Goal: Find contact information: Find contact information

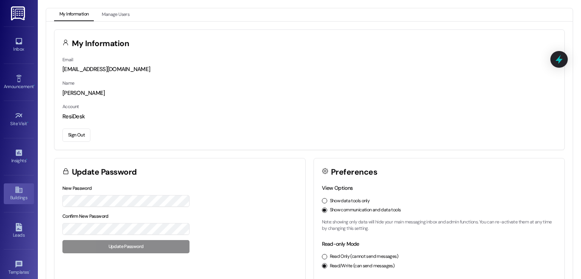
click at [15, 195] on div "Buildings" at bounding box center [19, 198] width 38 height 8
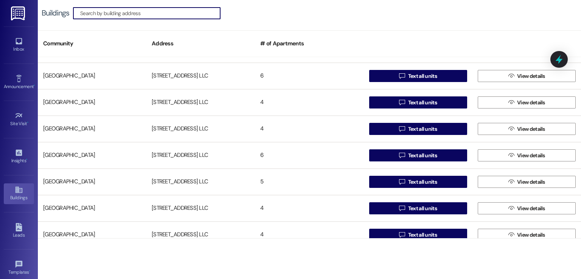
scroll to position [38, 0]
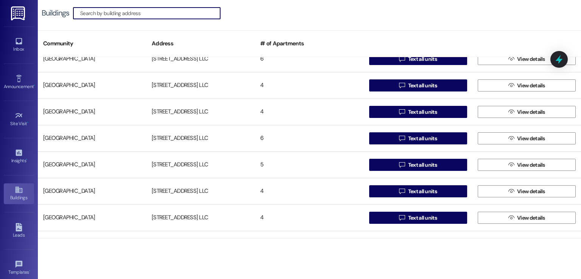
click at [167, 17] on input at bounding box center [150, 13] width 140 height 11
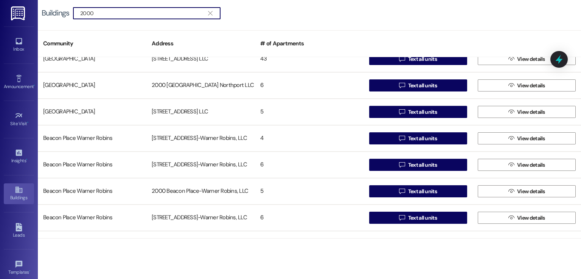
scroll to position [0, 0]
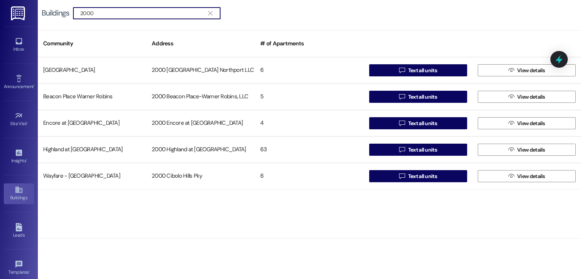
type input "2000"
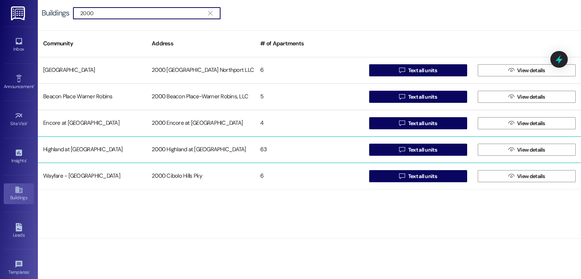
click at [201, 147] on div "2000 Highland at Spring Hill" at bounding box center [200, 149] width 109 height 15
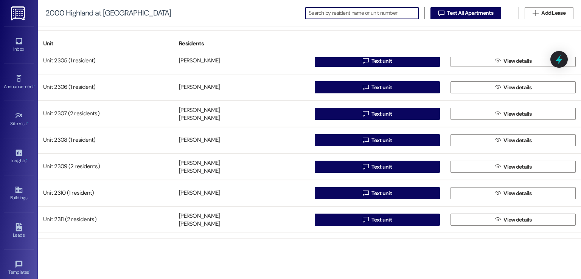
scroll to position [870, 0]
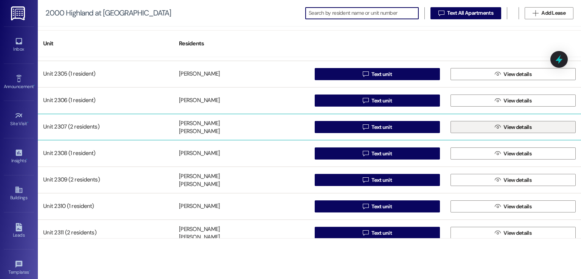
click at [483, 125] on button " View details" at bounding box center [513, 127] width 125 height 12
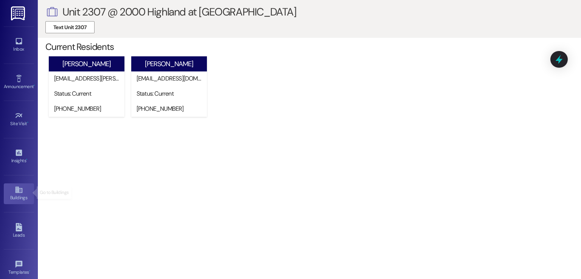
click at [13, 194] on div "Buildings" at bounding box center [19, 198] width 38 height 8
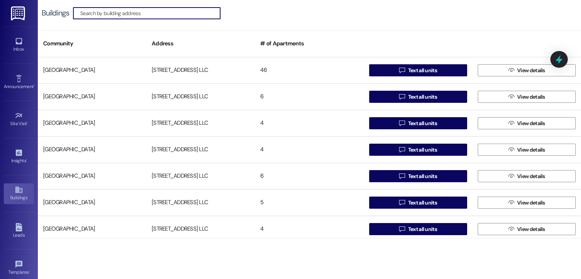
click at [190, 15] on input at bounding box center [150, 13] width 140 height 11
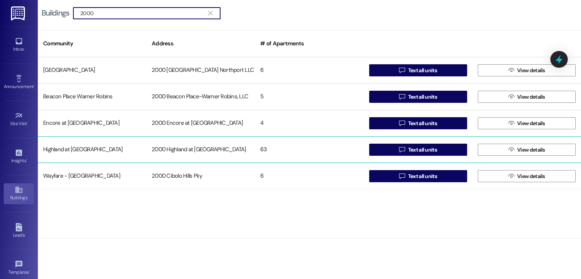
type input "2000"
click at [201, 149] on div "2000 Highland at Spring Hill" at bounding box center [200, 149] width 109 height 15
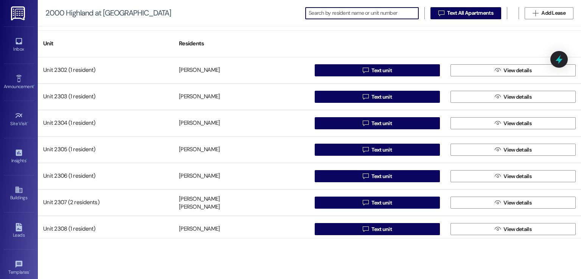
scroll to position [833, 0]
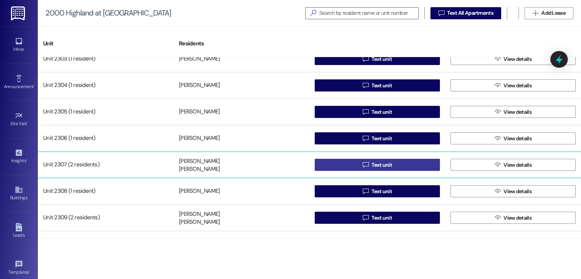
click at [394, 168] on button " Text unit" at bounding box center [377, 165] width 125 height 12
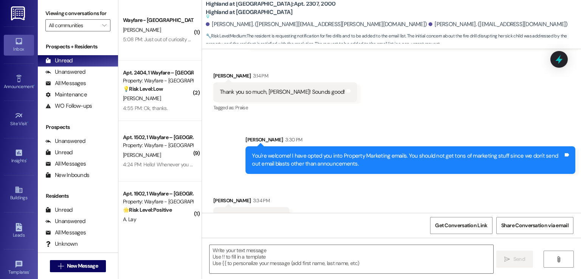
scroll to position [19392, 0]
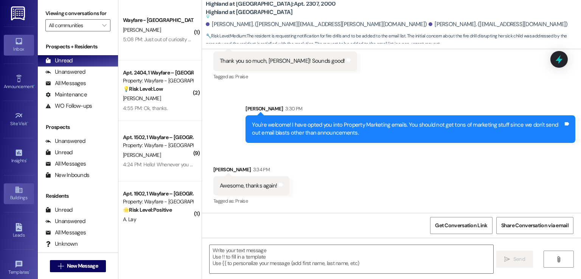
click at [16, 191] on icon at bounding box center [18, 190] width 7 height 6
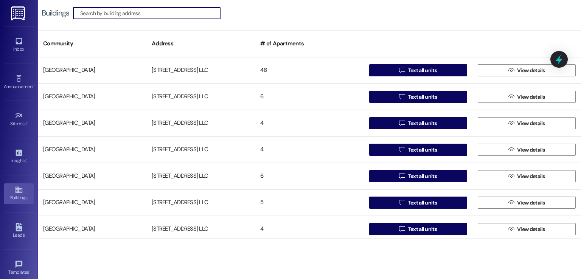
click at [188, 10] on input at bounding box center [150, 13] width 140 height 11
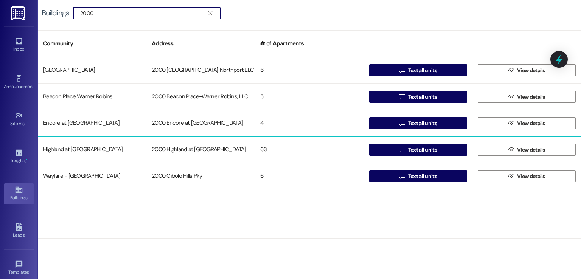
type input "2000"
click at [202, 149] on div "2000 Highland at Spring Hill" at bounding box center [200, 149] width 109 height 15
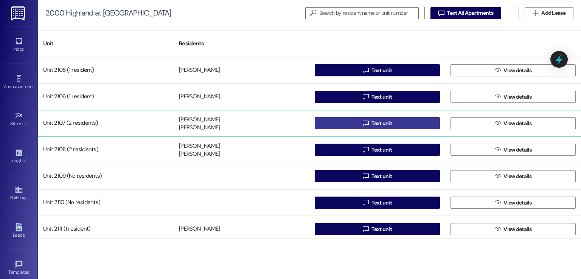
click at [406, 122] on button " Text unit" at bounding box center [377, 123] width 125 height 12
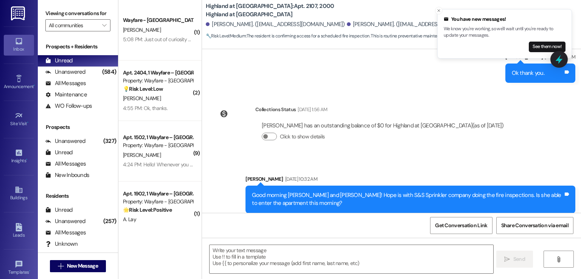
scroll to position [9696, 0]
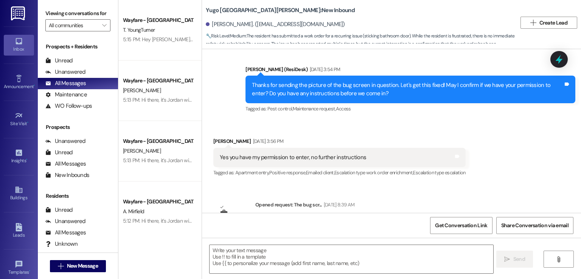
scroll to position [2503, 0]
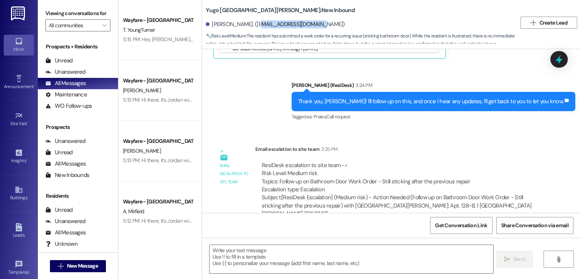
drag, startPoint x: 247, startPoint y: 25, endPoint x: 300, endPoint y: 25, distance: 53.0
click at [300, 25] on div "Aliah Halvorson. (aliahhalvor@gmail.com)" at bounding box center [275, 24] width 139 height 8
copy div "aliahhalvor@gmail.com"
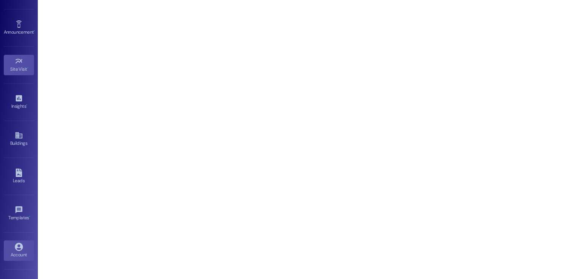
scroll to position [80, 0]
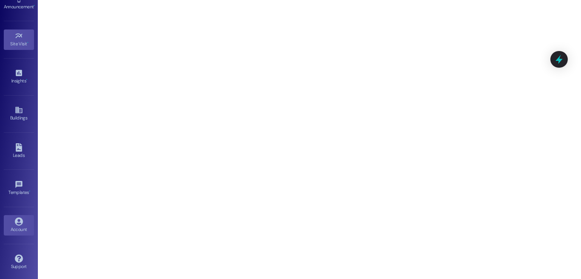
click at [18, 226] on div "Account" at bounding box center [19, 230] width 38 height 8
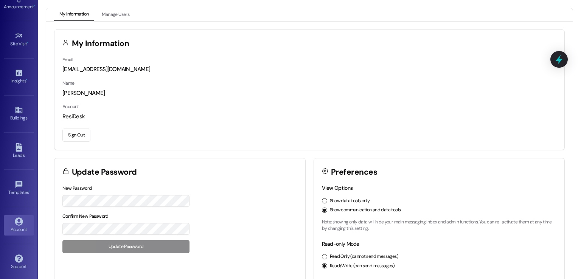
click at [78, 134] on button "Sign Out" at bounding box center [76, 135] width 28 height 13
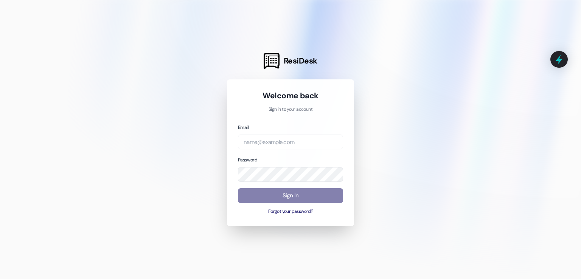
type input "[EMAIL_ADDRESS][DOMAIN_NAME]"
